Goal: Task Accomplishment & Management: Use online tool/utility

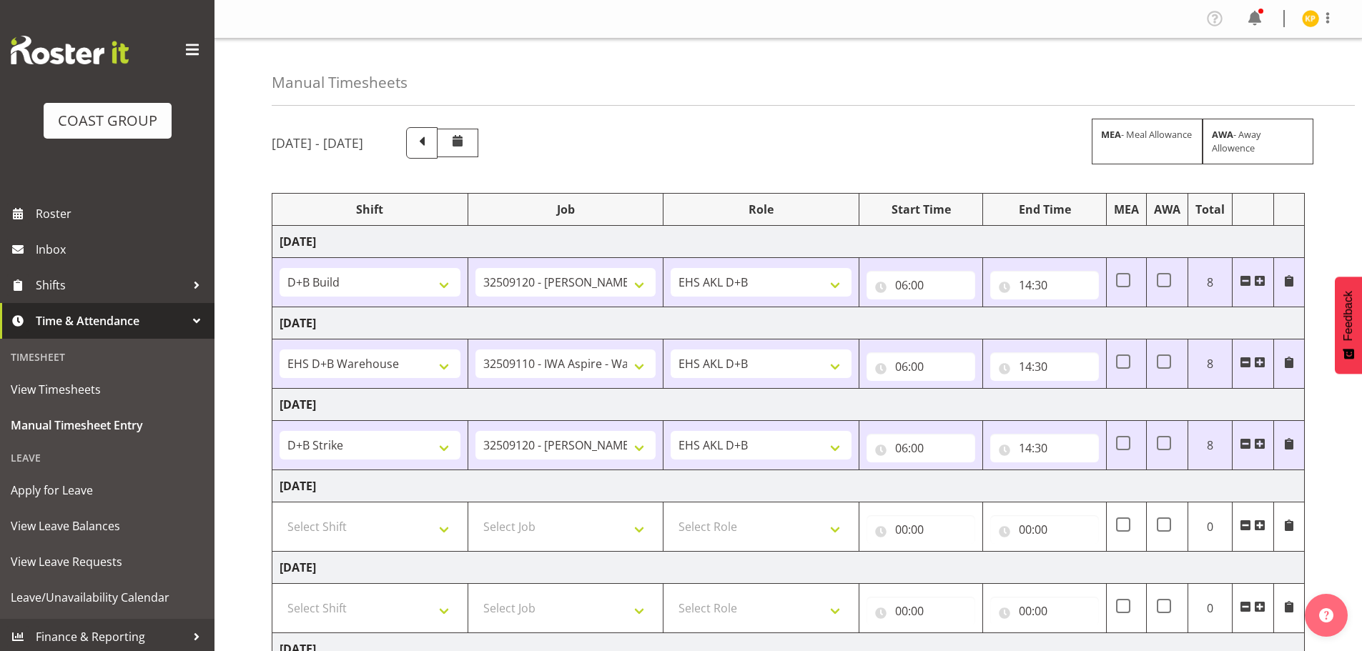
select select "24997"
select select "9134"
select select "1352"
select select "9028"
select select "40079"
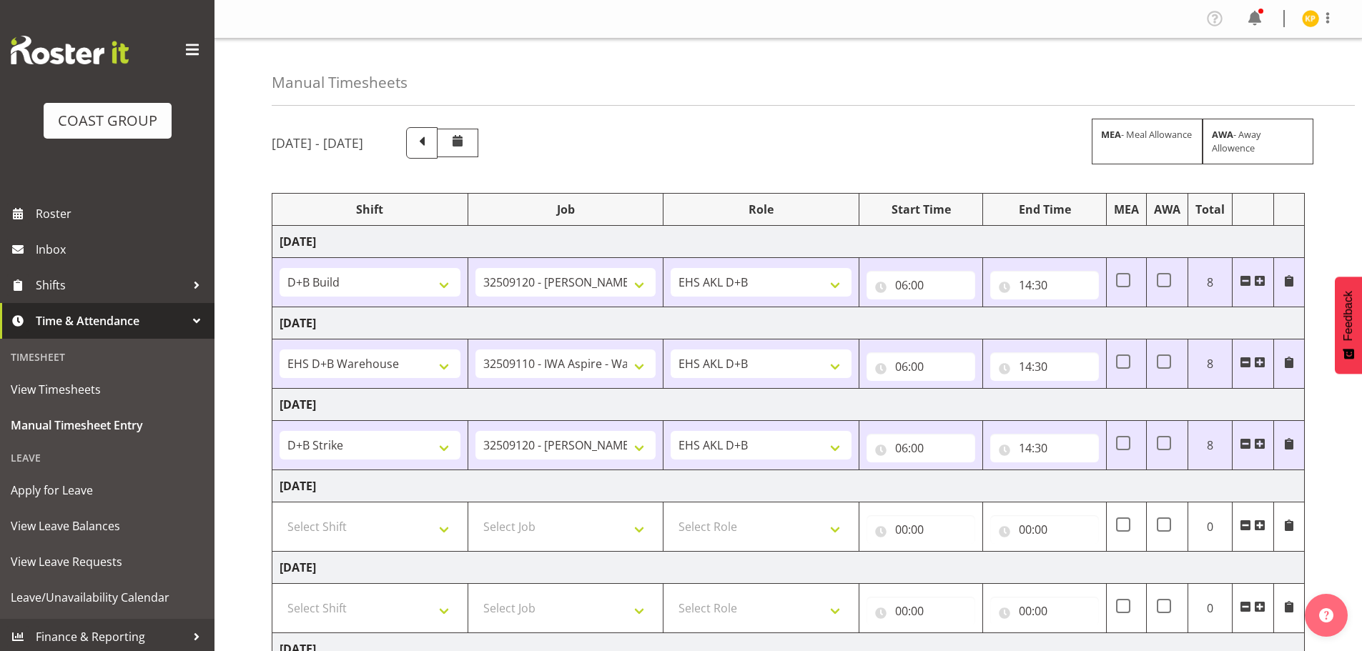
select select "9134"
select select "1352"
select select "69"
select select "1352"
select select "69"
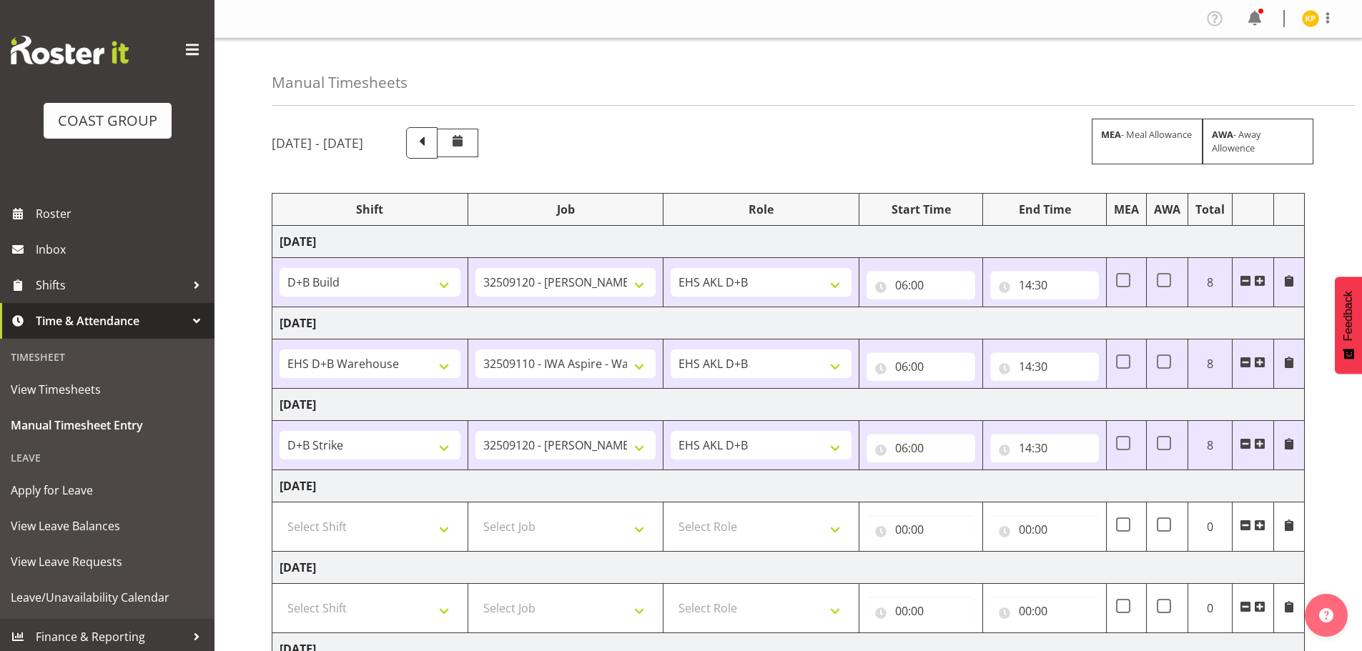
scroll to position [233, 0]
